Goal: Task Accomplishment & Management: Use online tool/utility

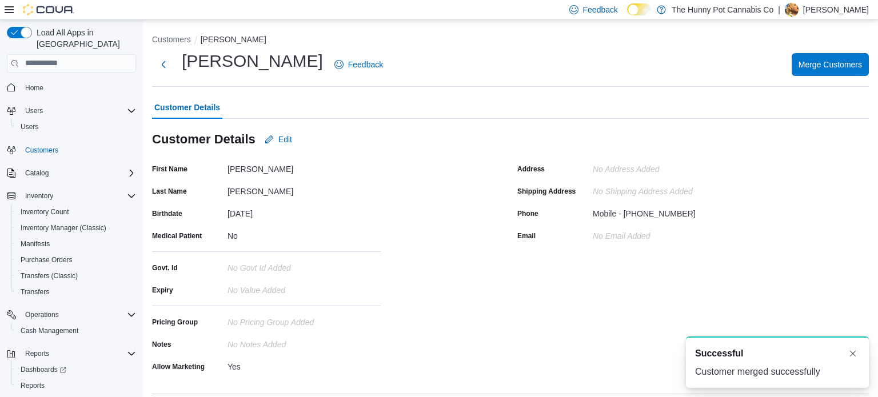
scroll to position [129, 0]
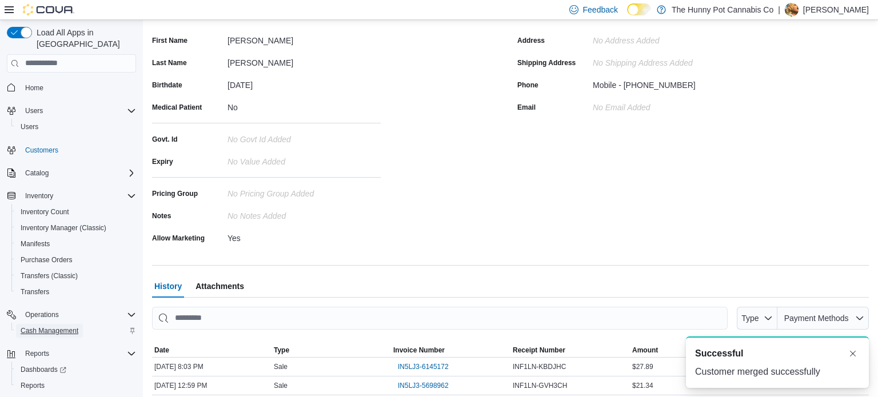
click at [67, 326] on span "Cash Management" at bounding box center [50, 330] width 58 height 9
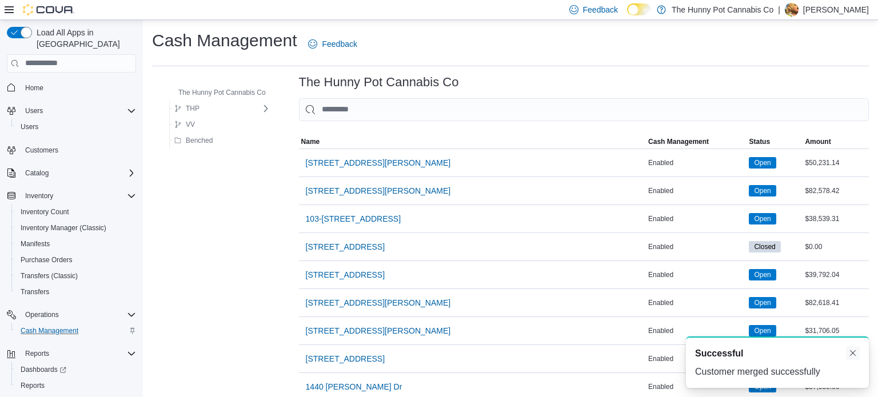
click at [855, 354] on button "Dismiss toast" at bounding box center [853, 353] width 14 height 14
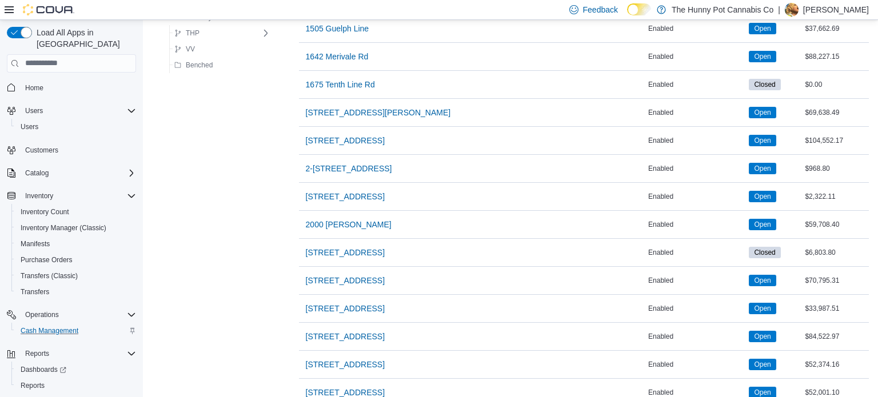
scroll to position [417, 0]
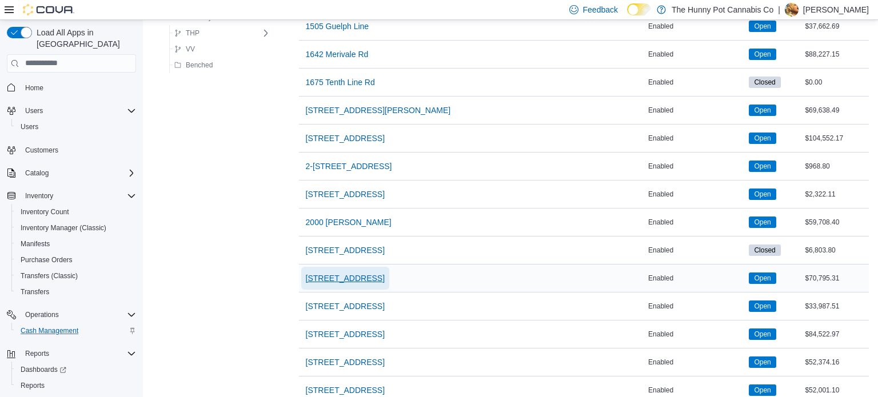
click at [334, 273] on span "[STREET_ADDRESS]" at bounding box center [345, 278] width 79 height 11
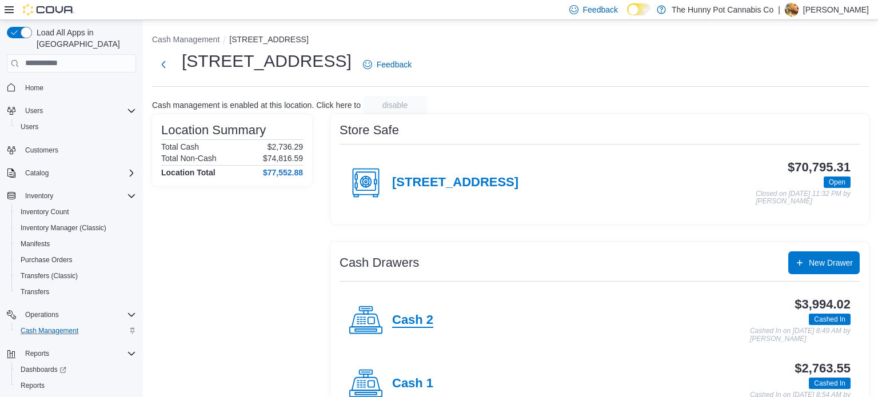
click at [418, 323] on h4 "Cash 2" at bounding box center [412, 320] width 41 height 15
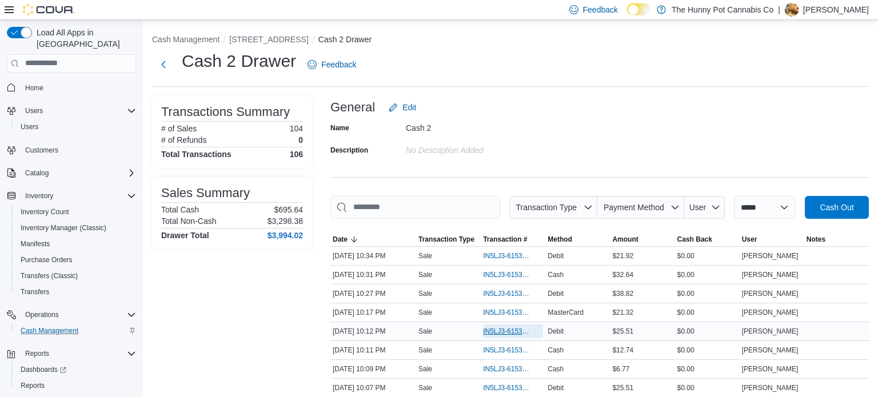
click at [527, 332] on span "IN5LJ3-6153420" at bounding box center [507, 331] width 49 height 9
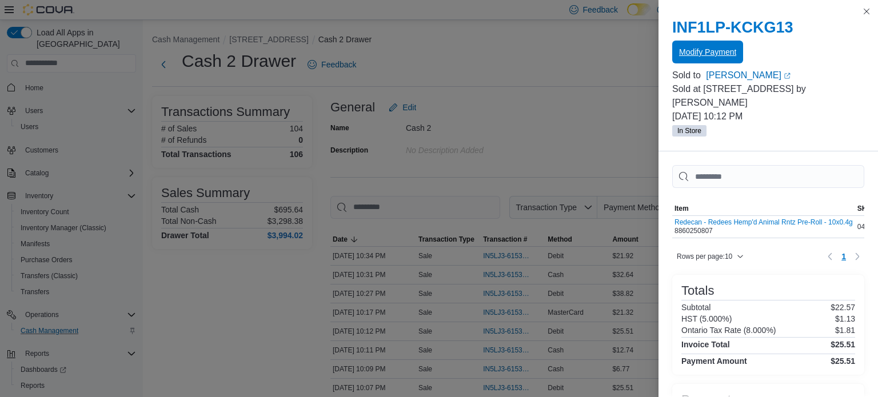
click at [718, 60] on span "Modify Payment" at bounding box center [707, 52] width 57 height 23
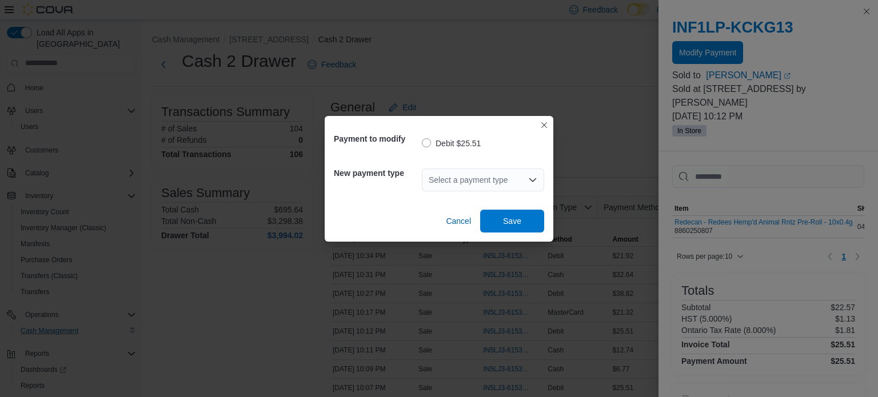
click at [473, 182] on div "Select a payment type" at bounding box center [483, 180] width 122 height 23
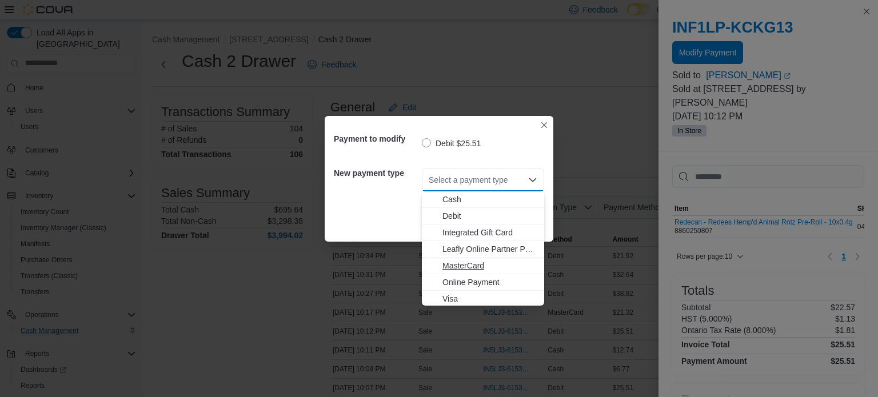
click at [454, 261] on span "MasterCard" at bounding box center [489, 265] width 95 height 11
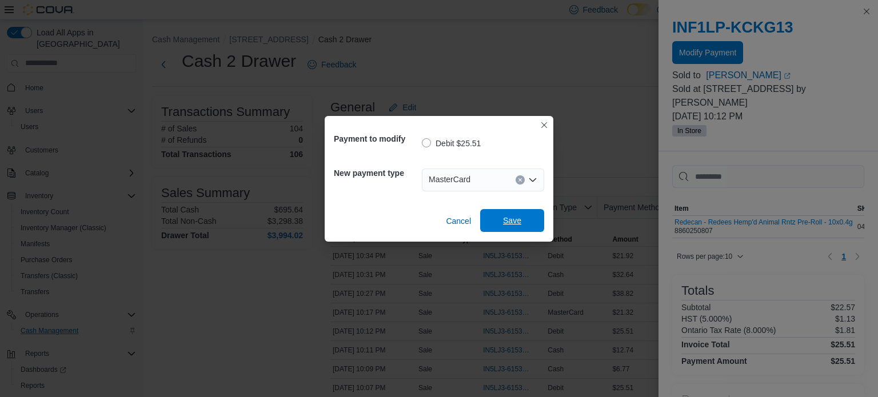
click at [516, 231] on span "Save" at bounding box center [512, 220] width 50 height 23
